Goal: Share content: Share content

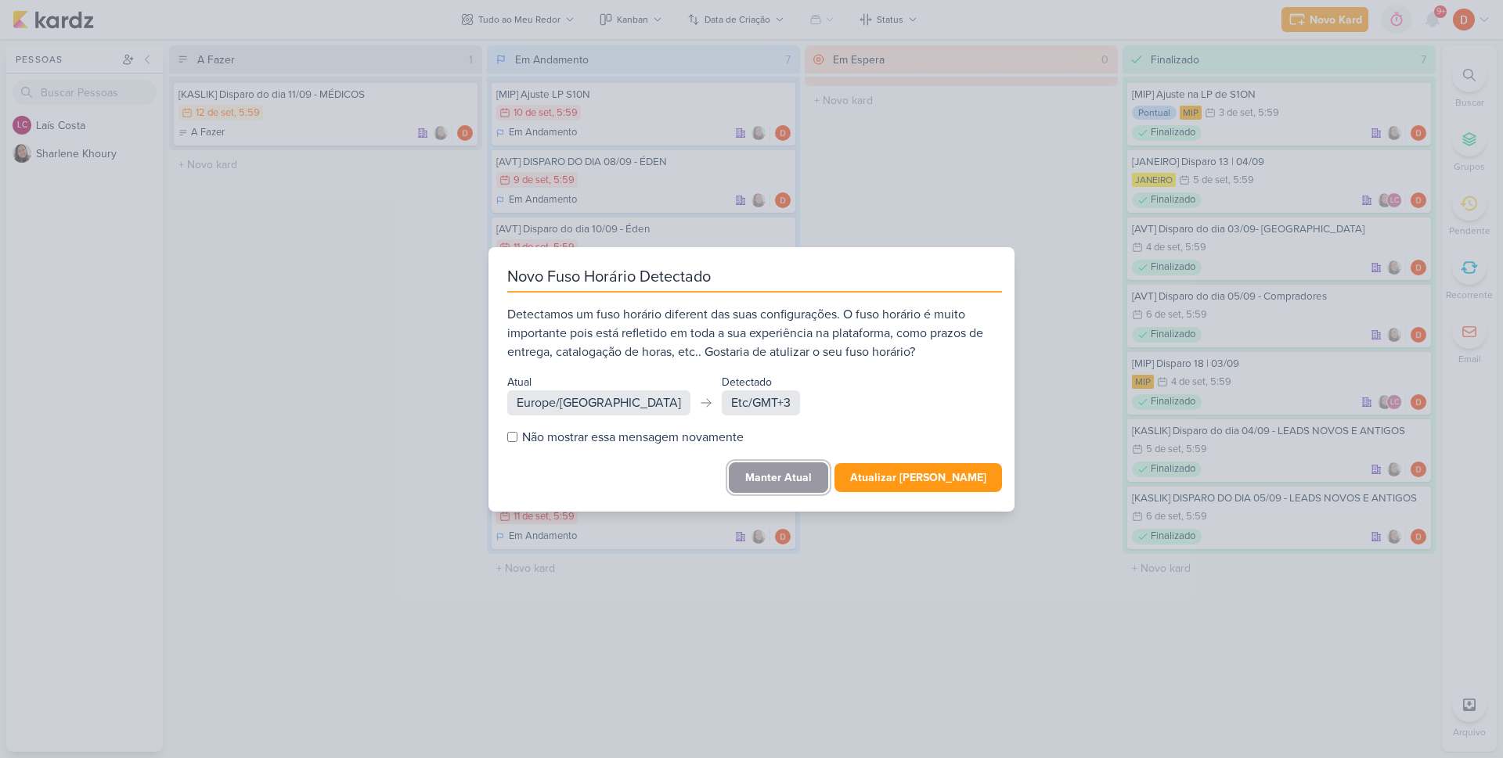
click at [805, 470] on button "Manter Atual" at bounding box center [778, 478] width 99 height 31
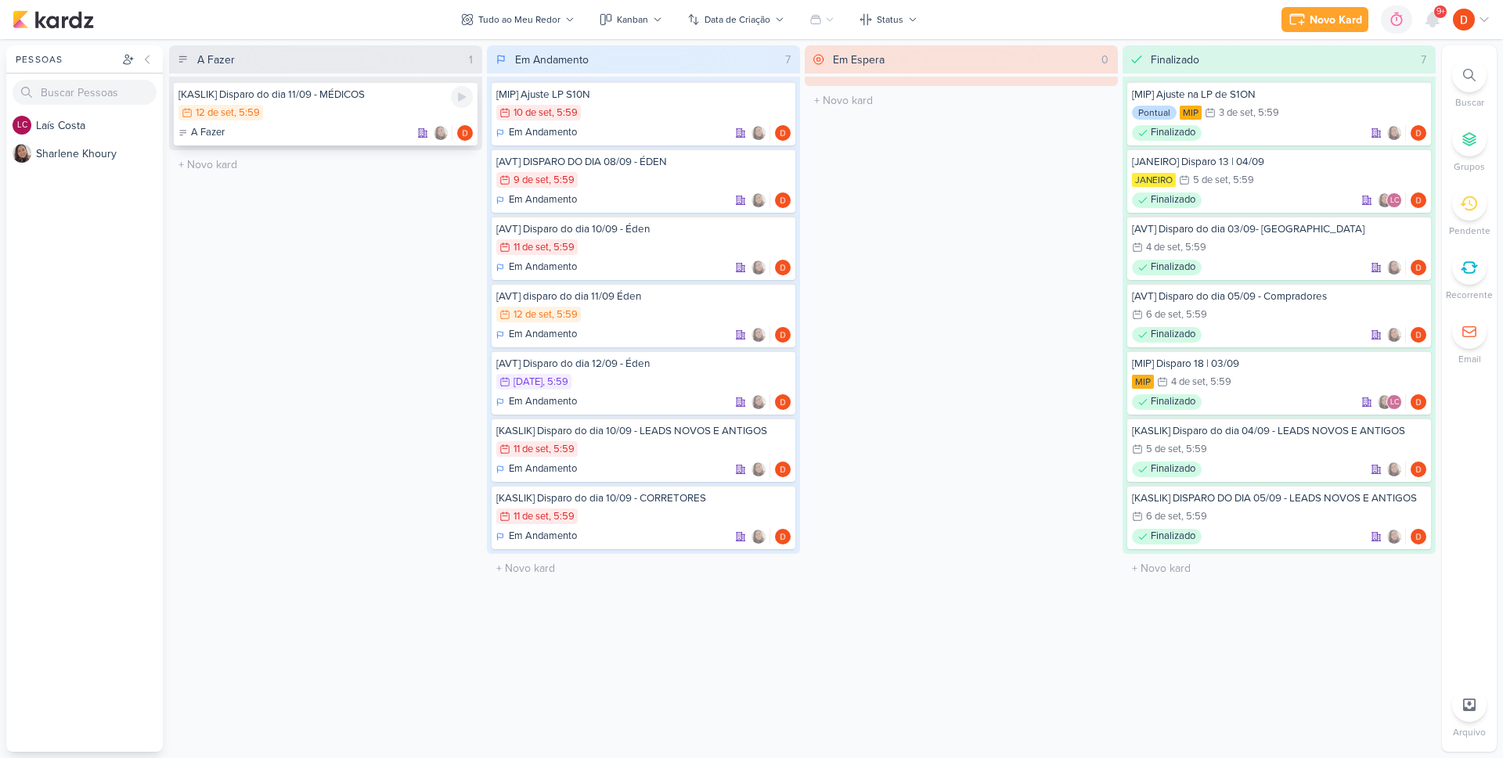
click at [338, 112] on div "12/9 [DATE] 5:59" at bounding box center [325, 113] width 294 height 17
click at [338, 112] on div at bounding box center [751, 379] width 1503 height 758
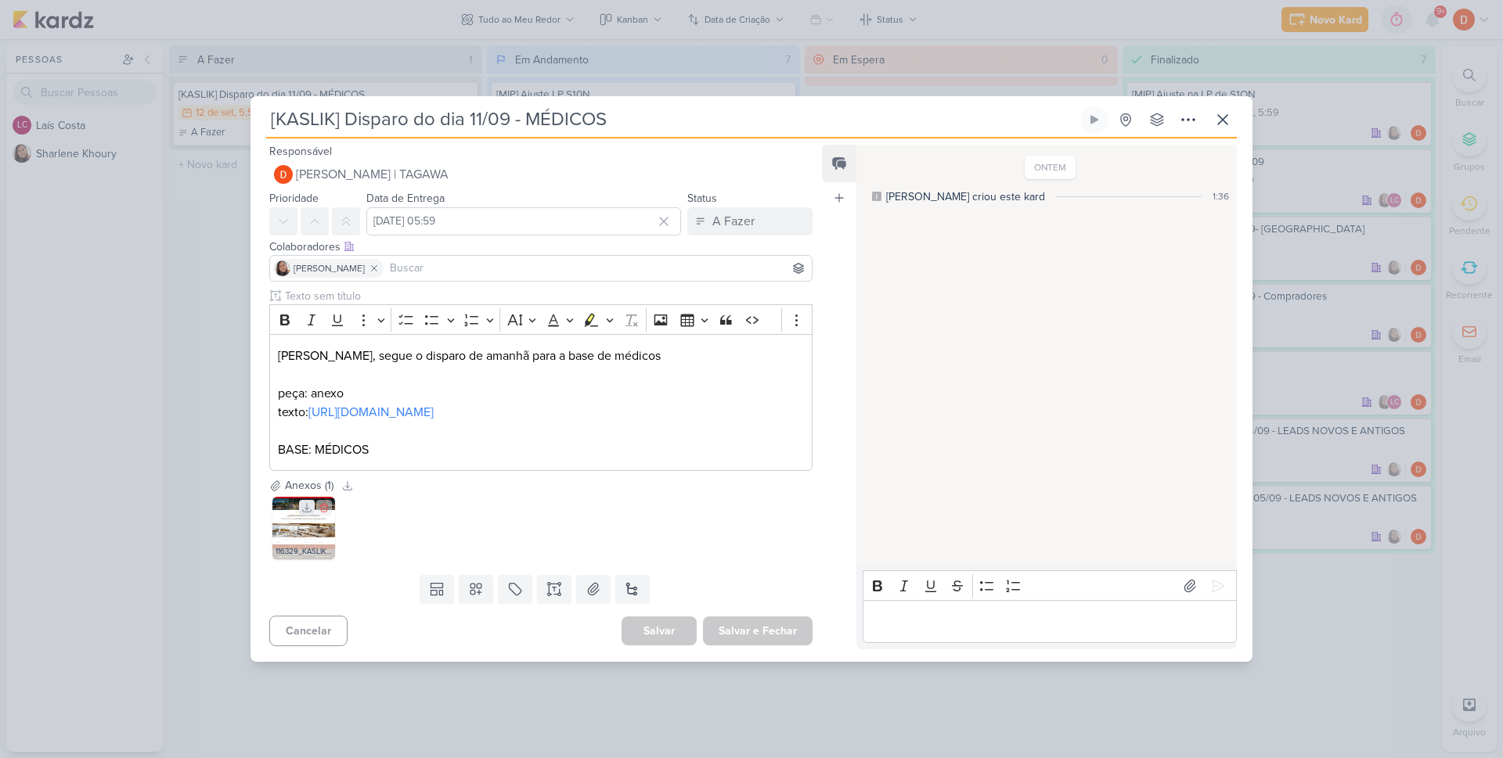
click at [304, 513] on icon at bounding box center [306, 507] width 11 height 11
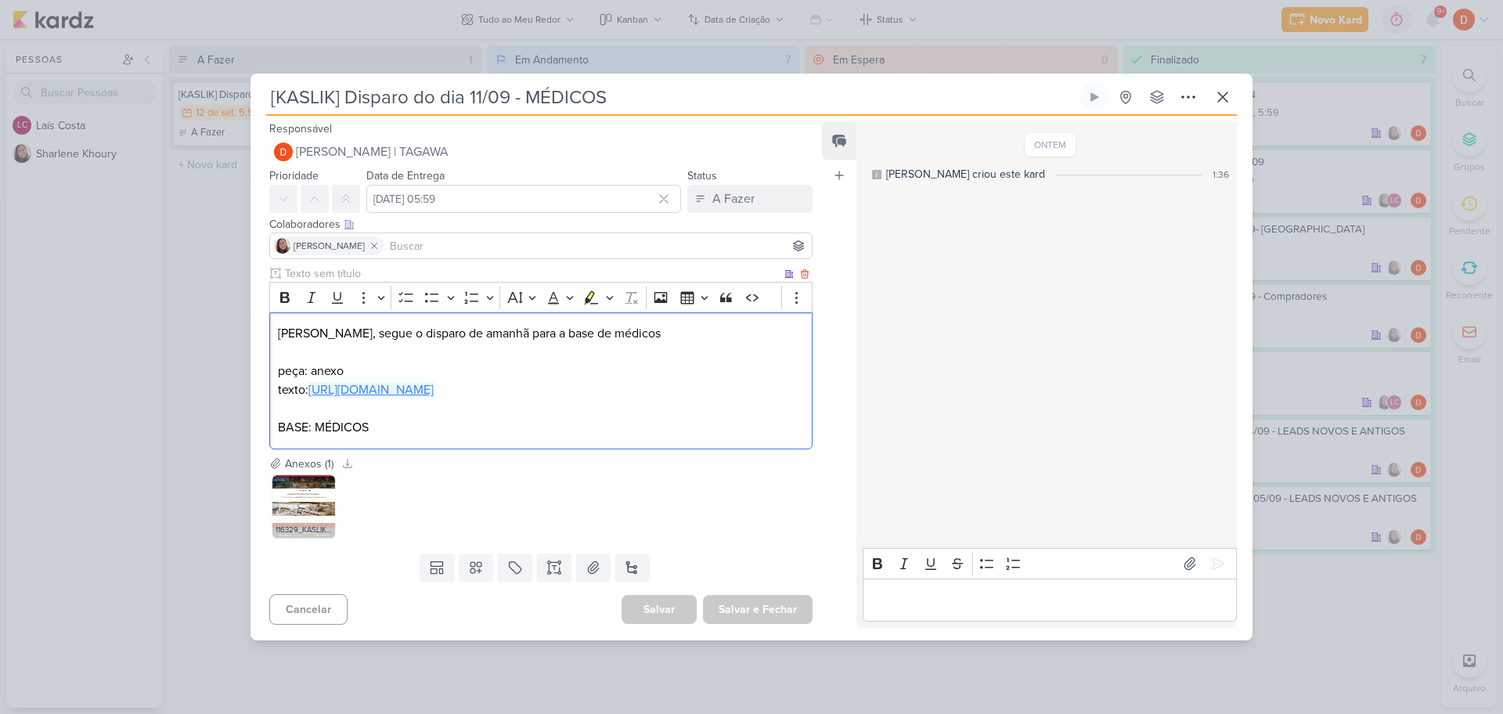
drag, startPoint x: 419, startPoint y: 398, endPoint x: 312, endPoint y: 385, distance: 107.9
click at [312, 385] on p "texto: [URL][DOMAIN_NAME]" at bounding box center [541, 389] width 526 height 19
copy link "[URL][DOMAIN_NAME]"
drag, startPoint x: 234, startPoint y: 266, endPoint x: 236, endPoint y: 243, distance: 22.8
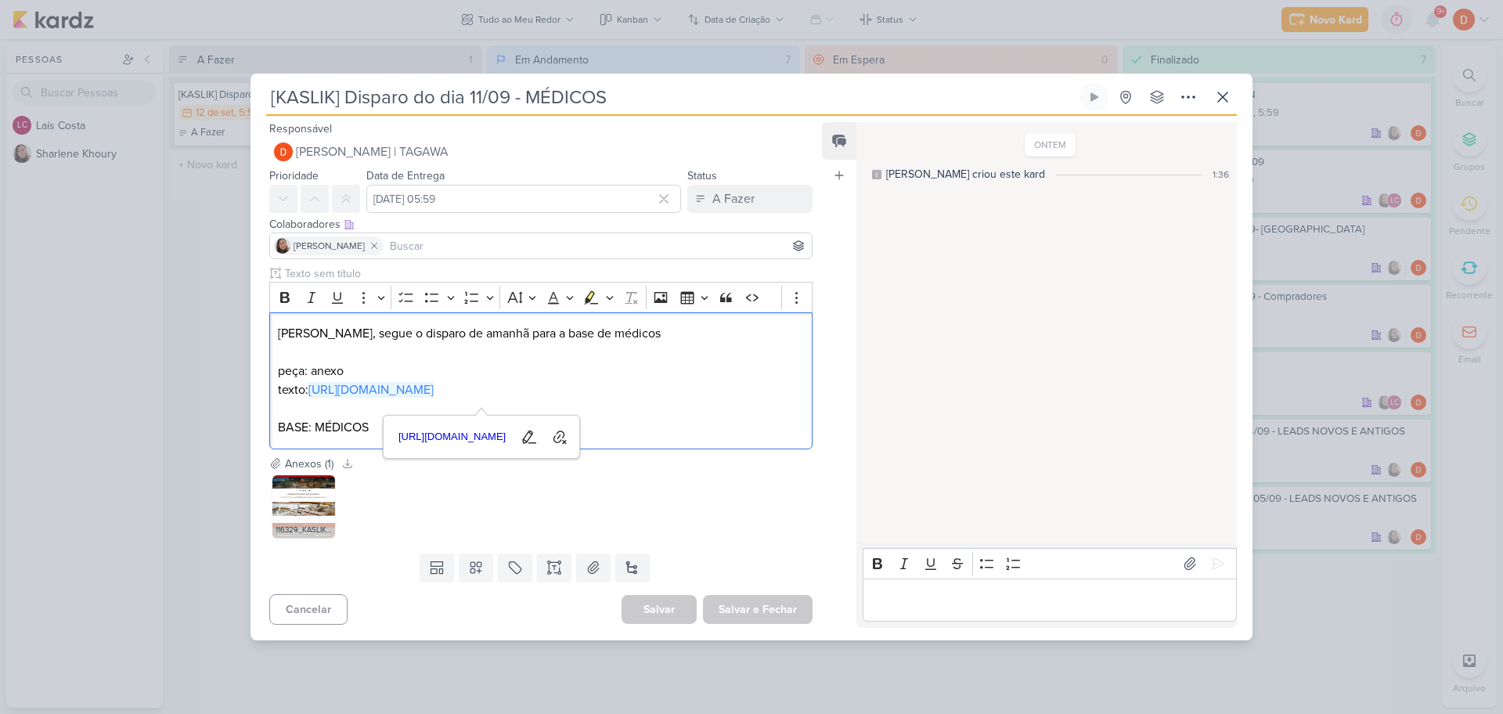
click at [235, 266] on div "[KASLIK] Disparo do dia 11/09 - MÉDICOS Criado por [PERSON_NAME]" at bounding box center [751, 357] width 1503 height 714
